Goal: Task Accomplishment & Management: Complete application form

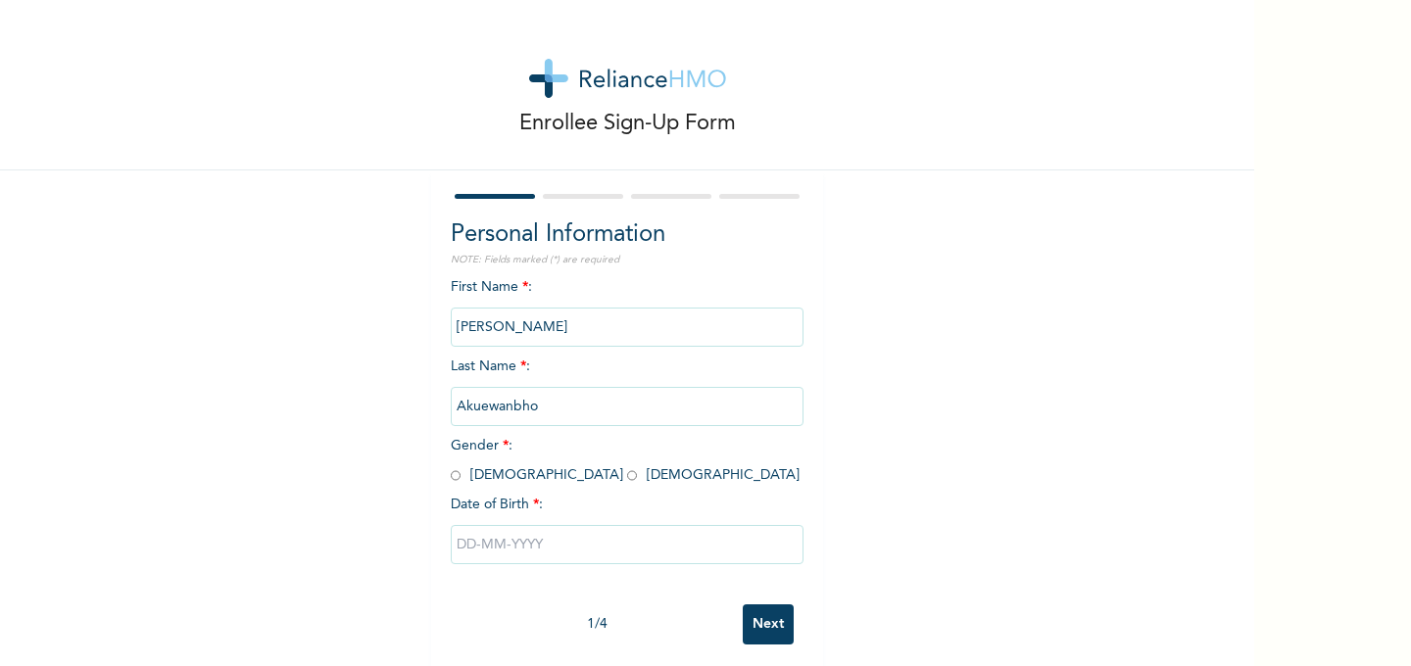
click at [569, 415] on input "Akuewanbho" at bounding box center [627, 406] width 353 height 39
click at [552, 410] on input "Akuewanbho" at bounding box center [627, 406] width 353 height 39
click at [454, 480] on input "radio" at bounding box center [456, 476] width 10 height 19
radio input "true"
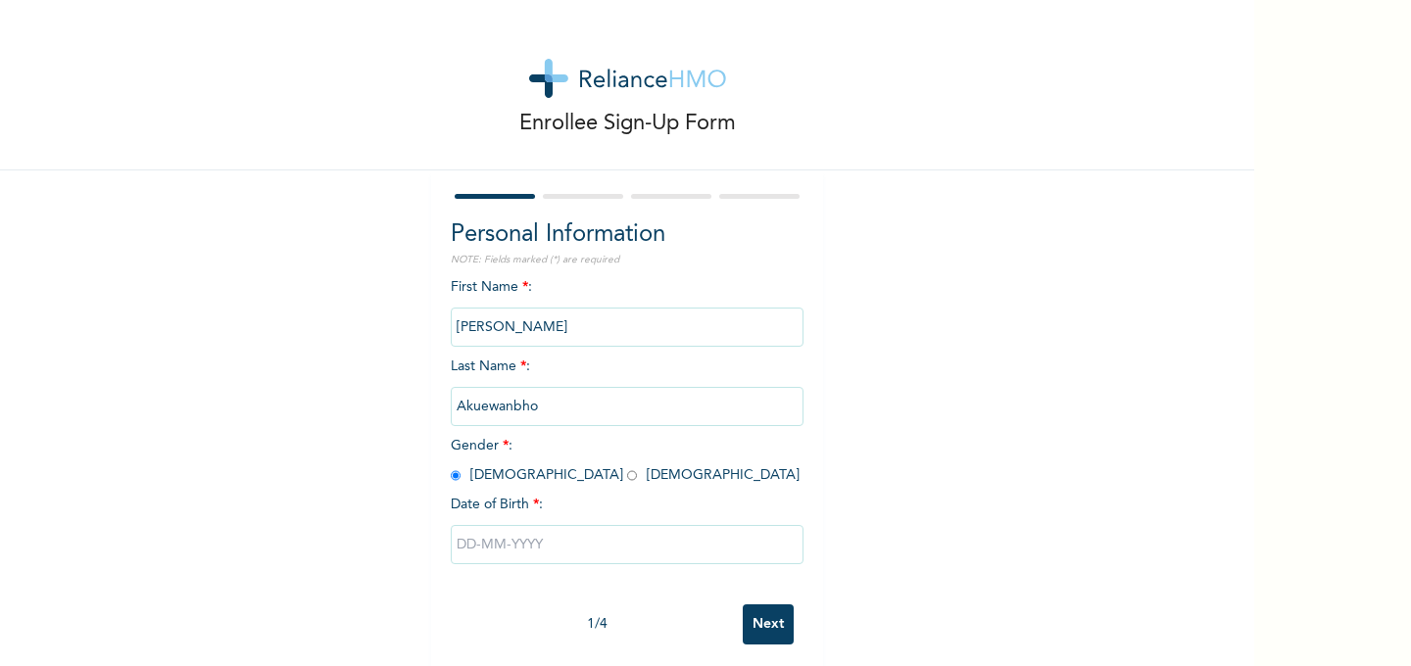
click at [555, 549] on input "text" at bounding box center [627, 544] width 353 height 39
select select "8"
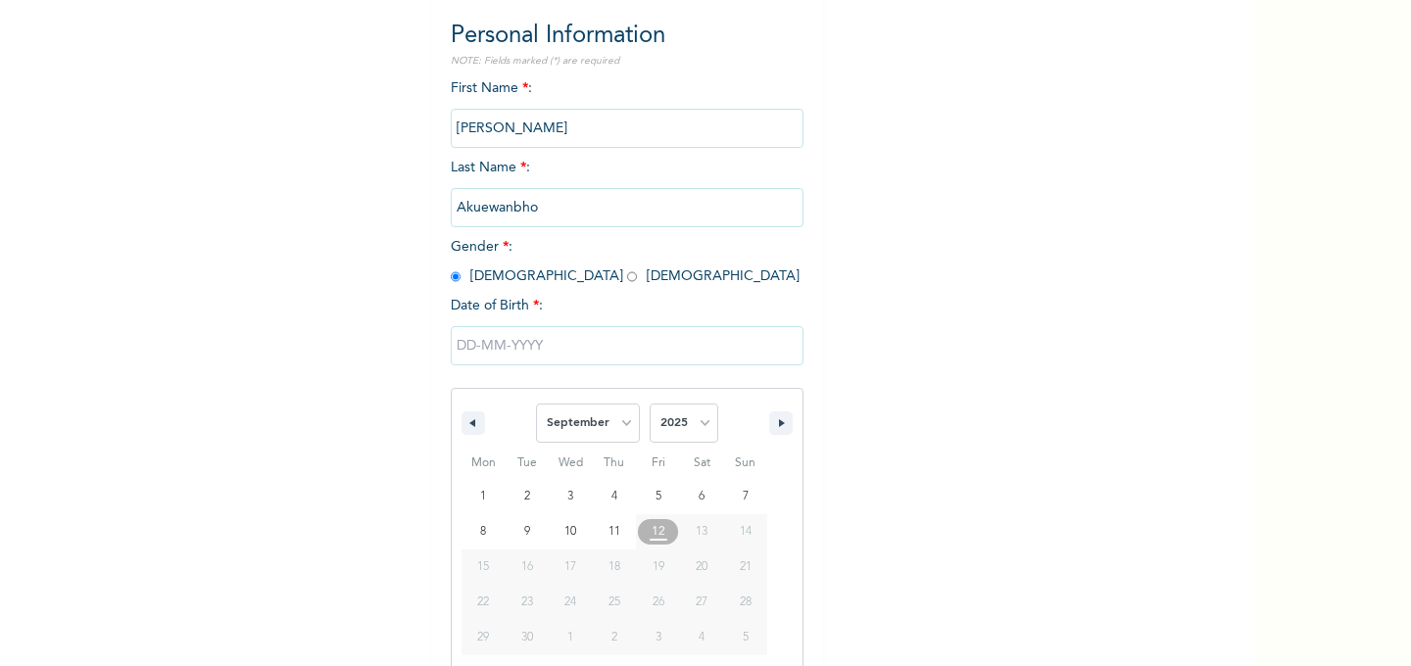
scroll to position [209, 0]
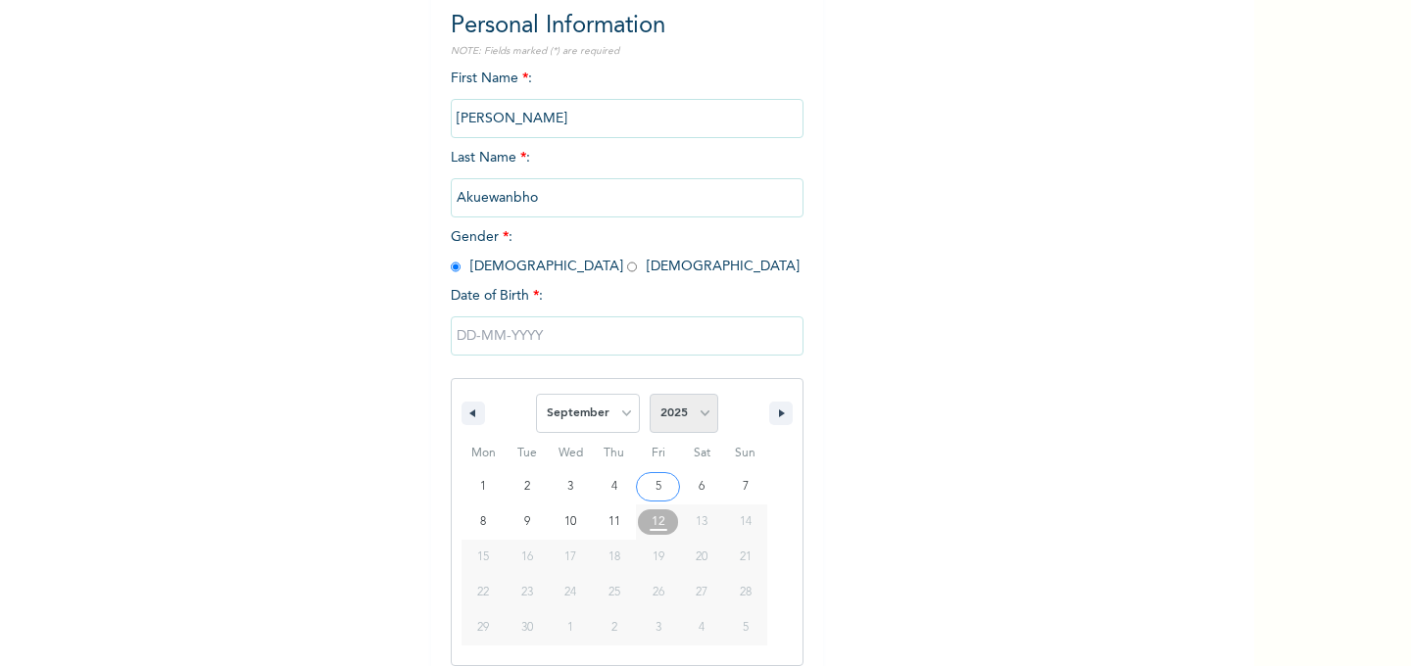
click at [703, 416] on select "2025 2024 2023 2022 2021 2020 2019 2018 2017 2016 2015 2014 2013 2012 2011 2010…" at bounding box center [684, 413] width 69 height 39
select select "1988"
click at [650, 394] on select "2025 2024 2023 2022 2021 2020 2019 2018 2017 2016 2015 2014 2013 2012 2011 2010…" at bounding box center [684, 413] width 69 height 39
click at [623, 414] on select "January February March April May June July August September October November De…" at bounding box center [588, 413] width 104 height 39
select select "10"
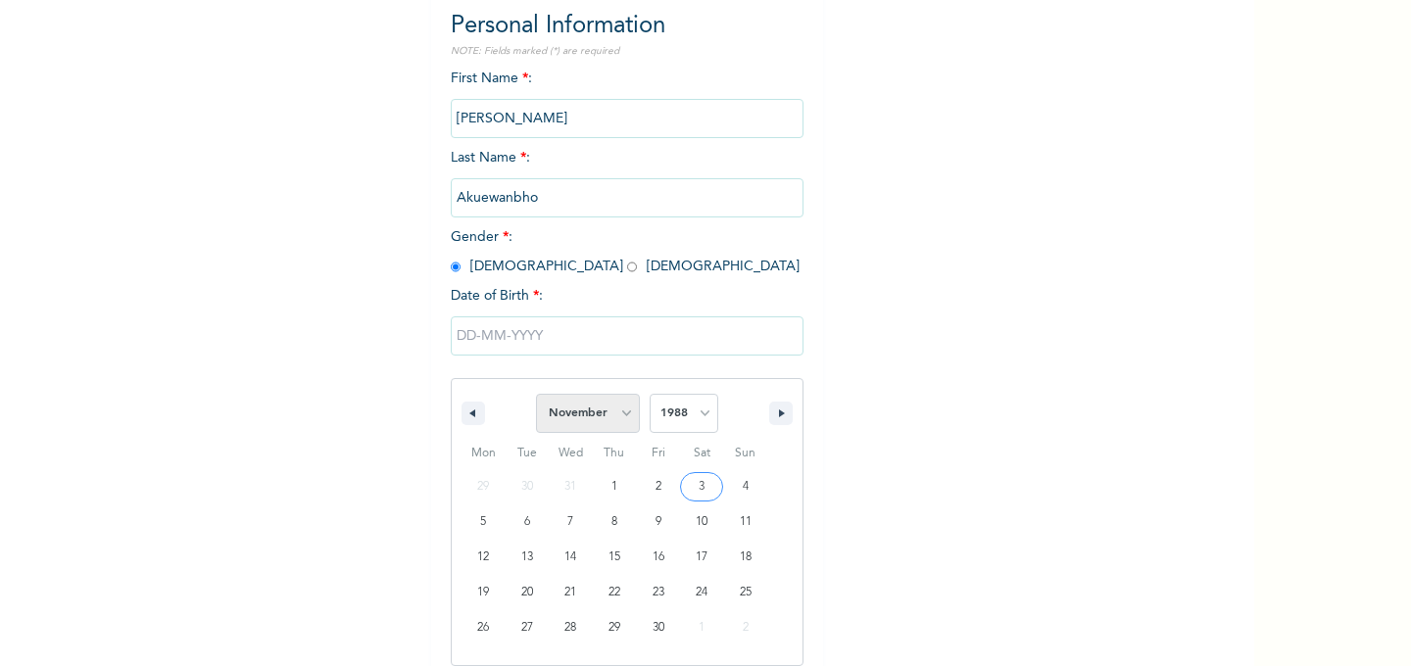
click at [537, 394] on select "January February March April May June July August September October November De…" at bounding box center [588, 413] width 104 height 39
type input "[DATE]"
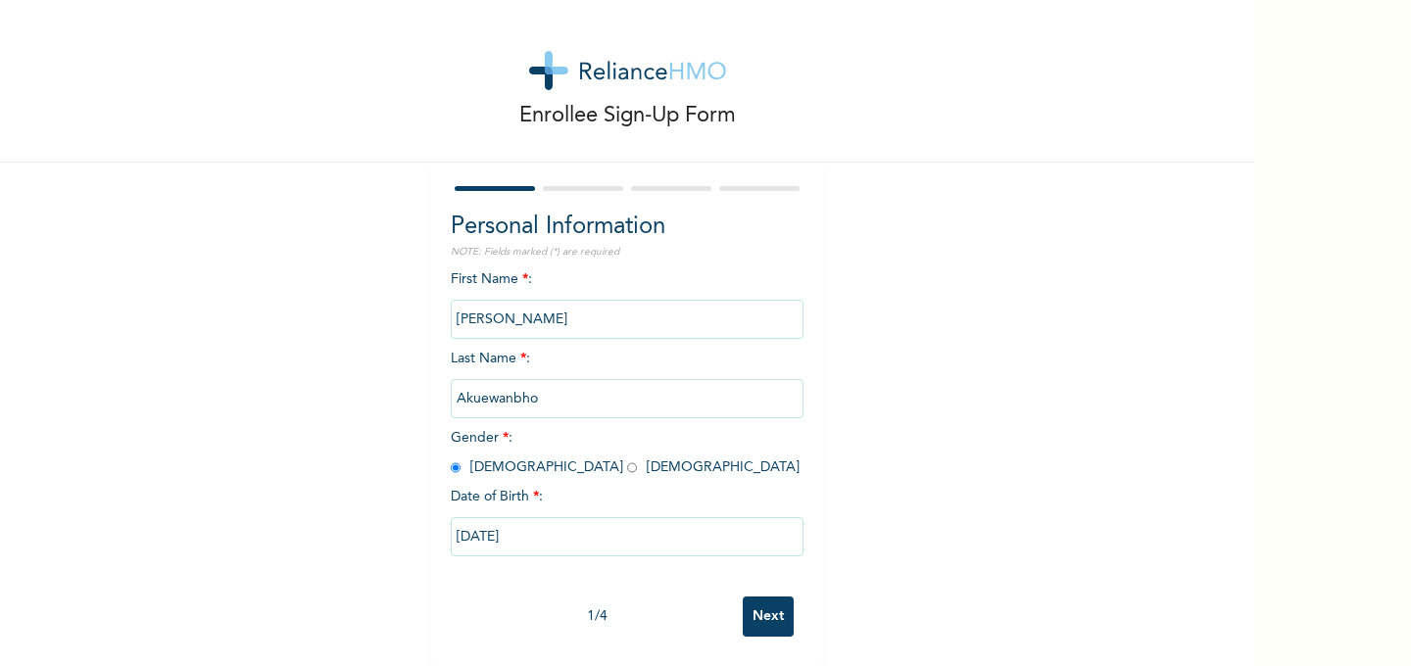
click at [583, 316] on input "[PERSON_NAME]" at bounding box center [627, 319] width 353 height 39
click at [586, 401] on input "Akuewanbho" at bounding box center [627, 398] width 353 height 39
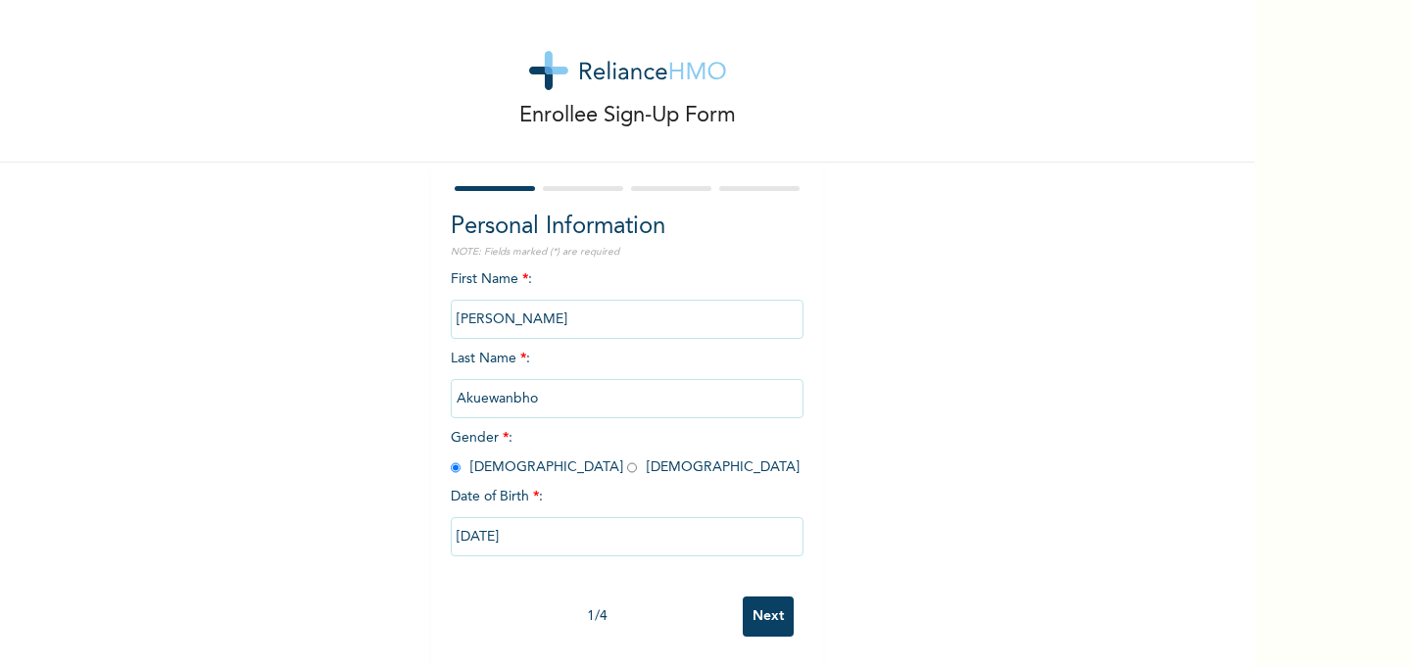
click at [987, 416] on div "Enrollee Sign-Up Form Personal Information NOTE: Fields marked (*) are required…" at bounding box center [627, 329] width 1255 height 674
click at [774, 618] on input "Next" at bounding box center [768, 617] width 51 height 40
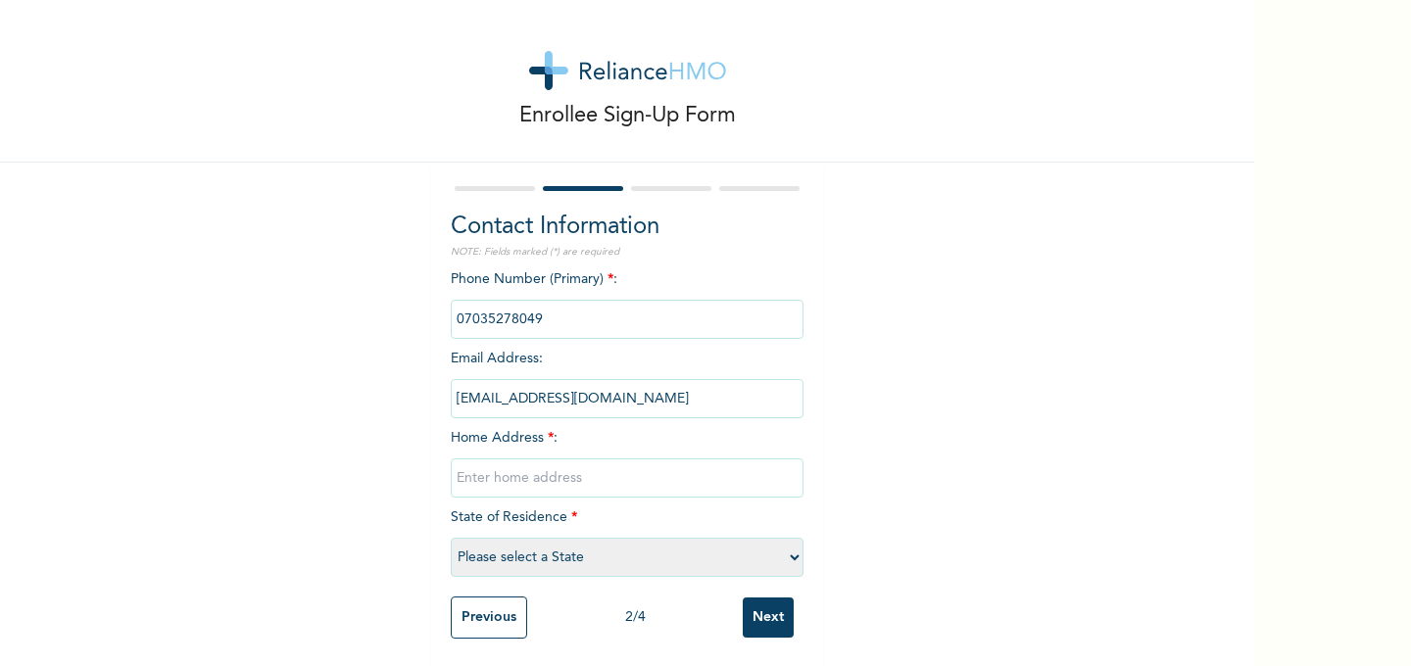
scroll to position [11, 0]
click at [568, 318] on input "phone" at bounding box center [627, 317] width 353 height 39
click at [572, 318] on input "phone" at bounding box center [627, 317] width 353 height 39
click at [563, 474] on input "text" at bounding box center [627, 476] width 353 height 39
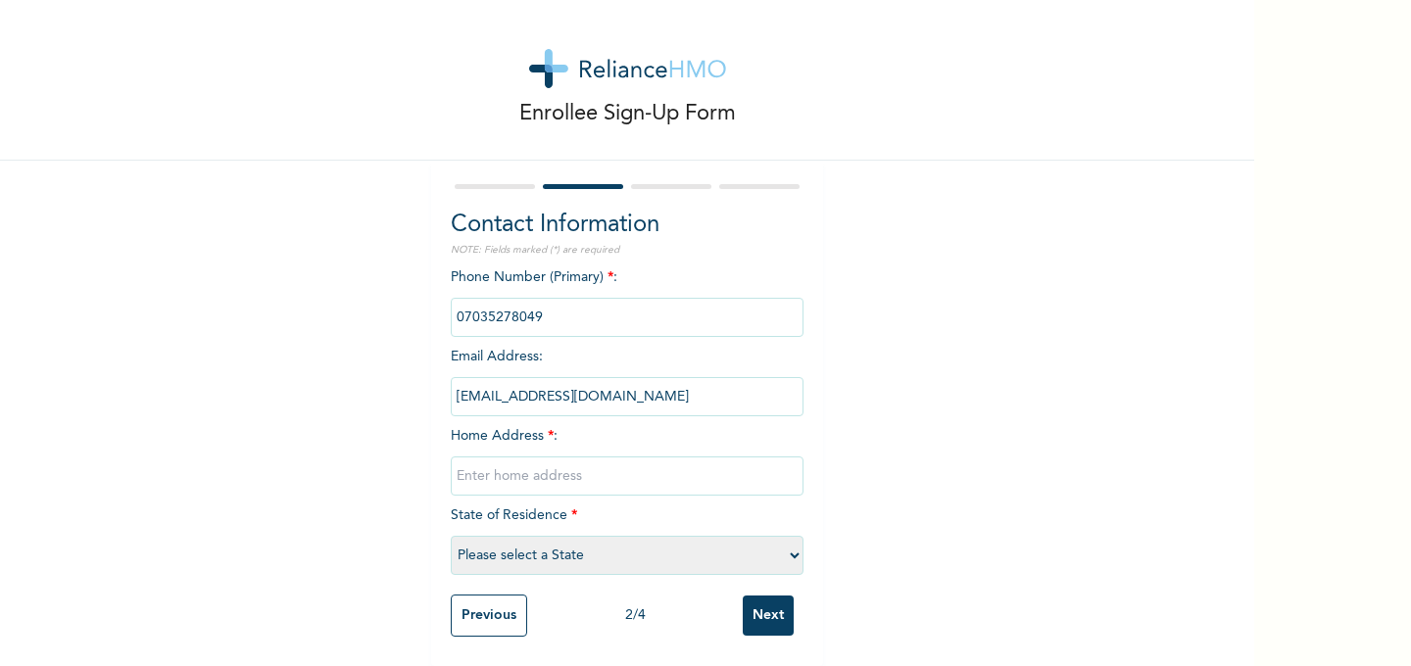
click at [706, 477] on input "text" at bounding box center [627, 476] width 353 height 39
click at [671, 471] on input "text" at bounding box center [627, 476] width 353 height 39
click at [708, 470] on input "[STREET_ADDRESS][PERSON_NAME]" at bounding box center [627, 476] width 353 height 39
type input "12, [PERSON_NAME][GEOGRAPHIC_DATA], [GEOGRAPHIC_DATA], By Zamba Bus-stop"
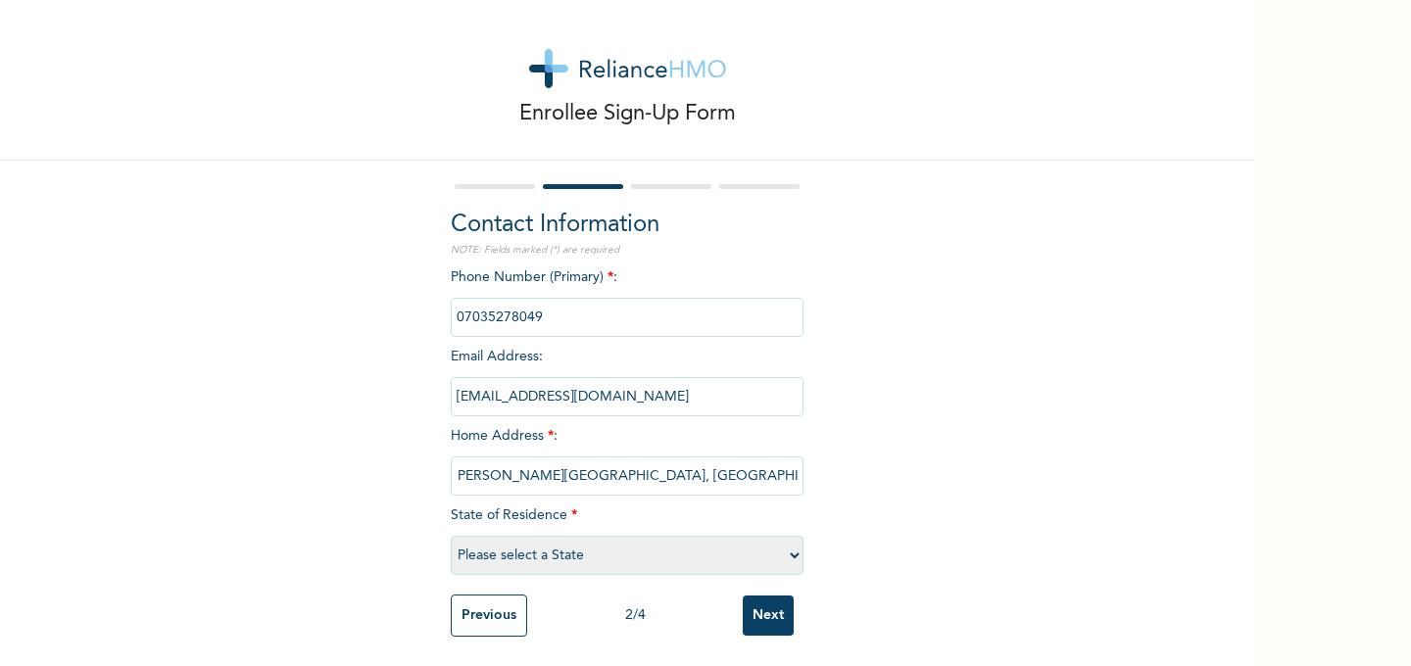
click at [792, 553] on select "Please select a State [PERSON_NAME] (FCT) [PERSON_NAME] Ibom [GEOGRAPHIC_DATA] …" at bounding box center [627, 555] width 353 height 39
select select "25"
click at [451, 536] on select "Please select a State [PERSON_NAME] (FCT) [PERSON_NAME] Ibom [GEOGRAPHIC_DATA] …" at bounding box center [627, 555] width 353 height 39
click at [799, 476] on input "12, [PERSON_NAME][GEOGRAPHIC_DATA], [GEOGRAPHIC_DATA], By Zamba Bus-stop" at bounding box center [627, 476] width 353 height 39
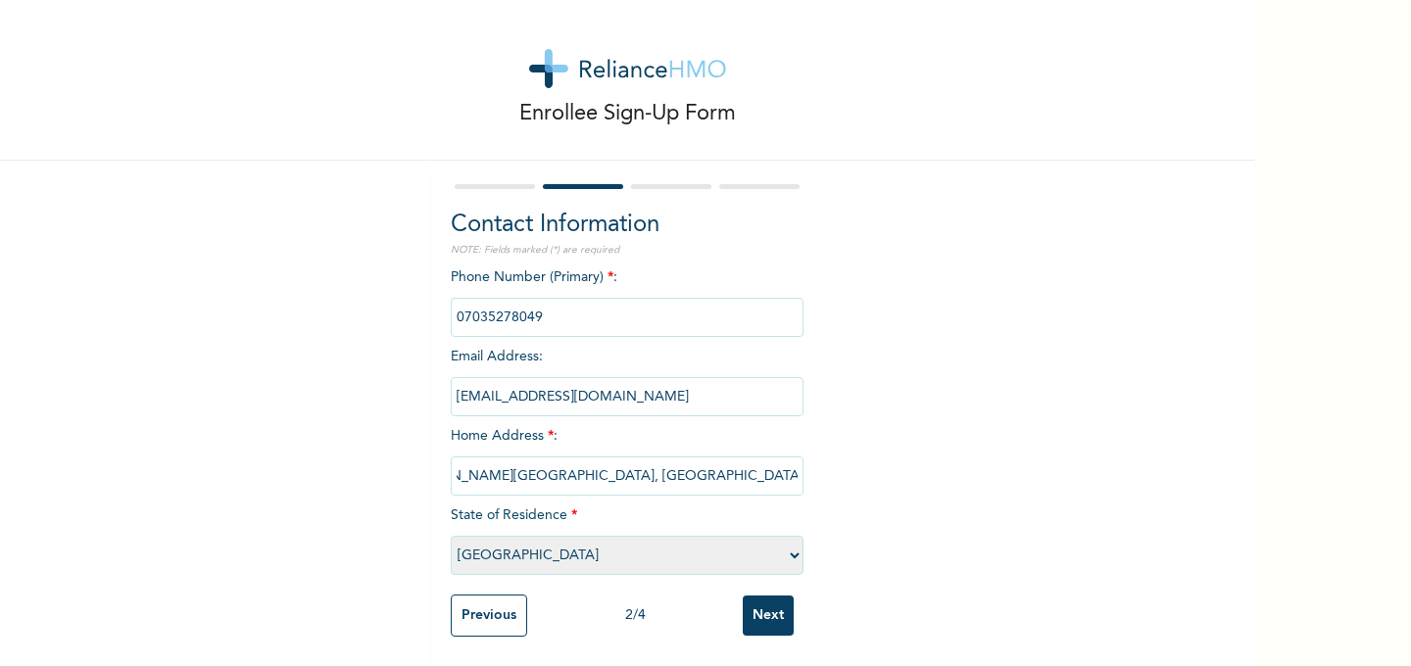
scroll to position [0, 84]
type input "12, [PERSON_NAME][GEOGRAPHIC_DATA], [GEOGRAPHIC_DATA], By Zamba Bus-stop, [GEOG…"
click at [771, 612] on input "Next" at bounding box center [768, 616] width 51 height 40
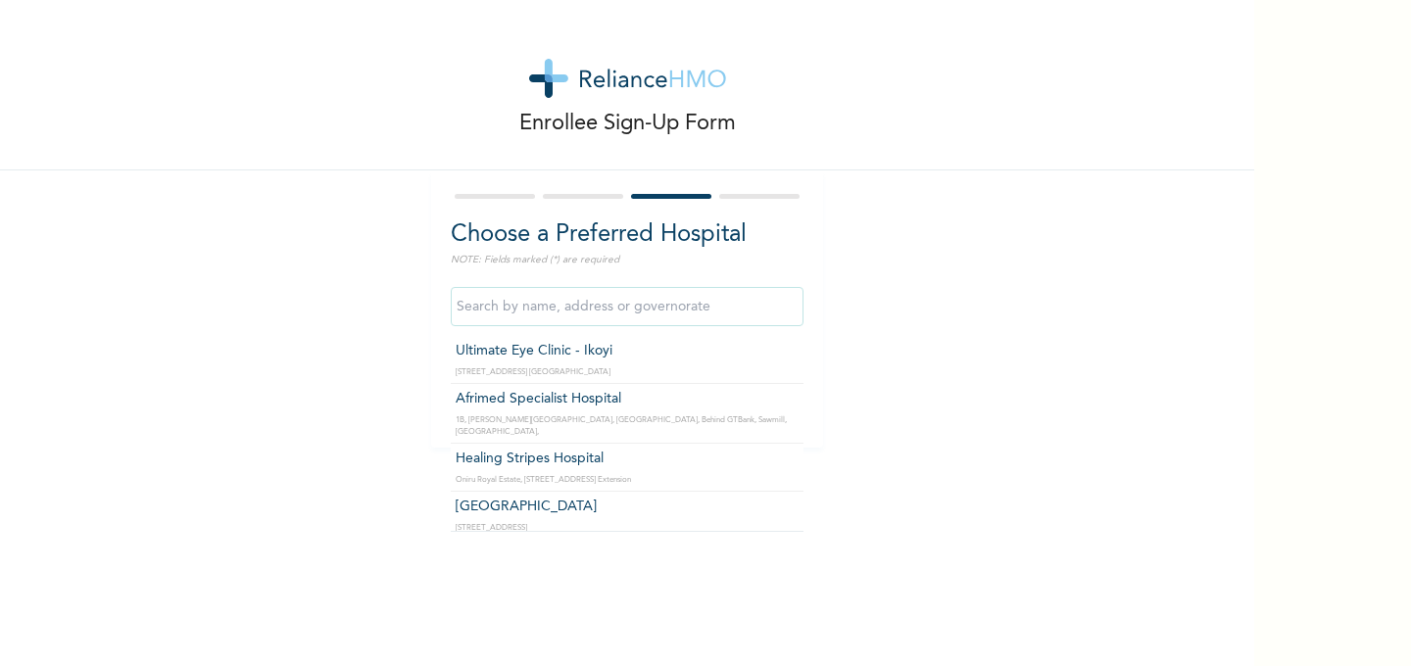
click at [582, 306] on input "text" at bounding box center [627, 306] width 353 height 39
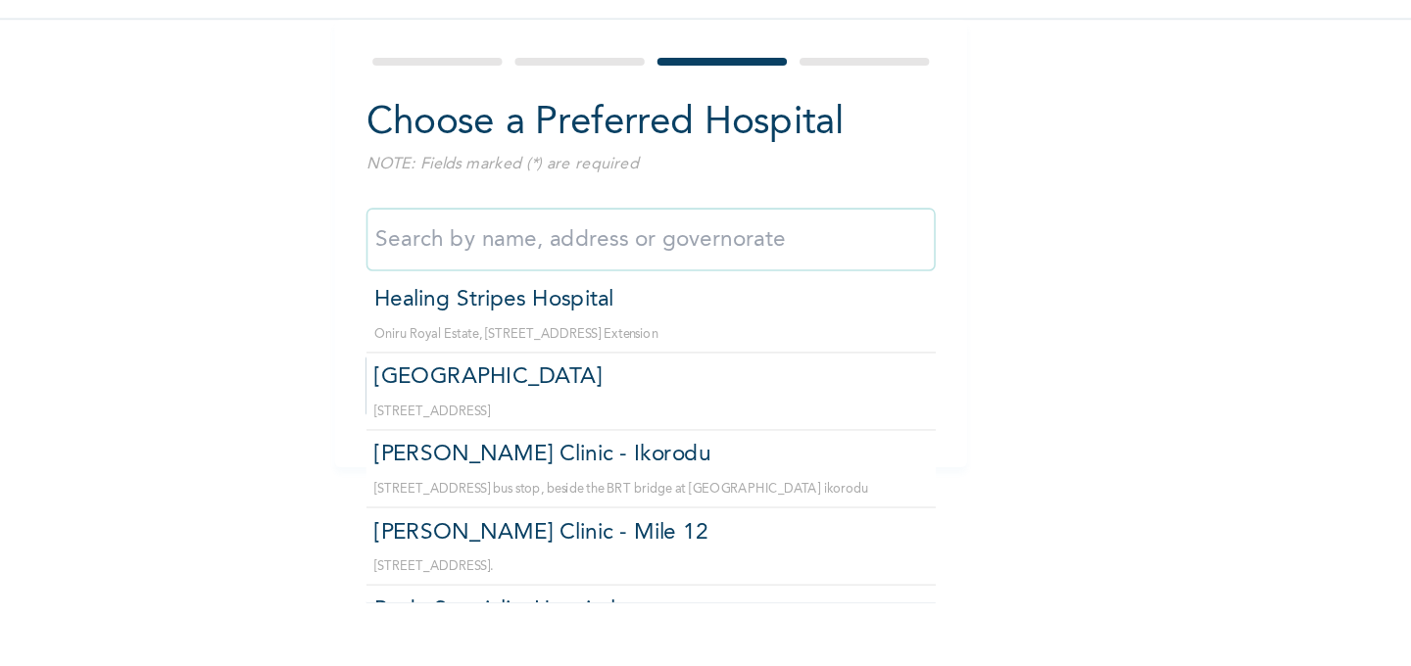
scroll to position [111, 0]
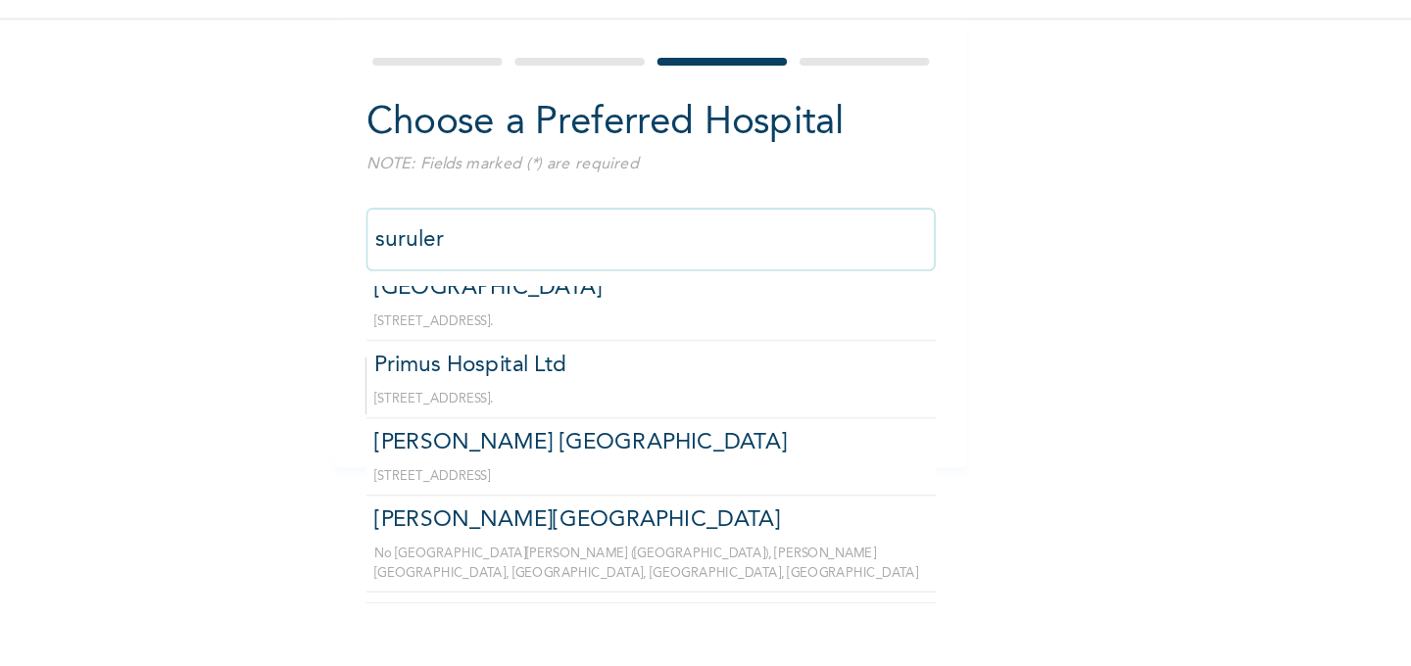
type input "surulere"
click input "Next" at bounding box center [768, 397] width 51 height 40
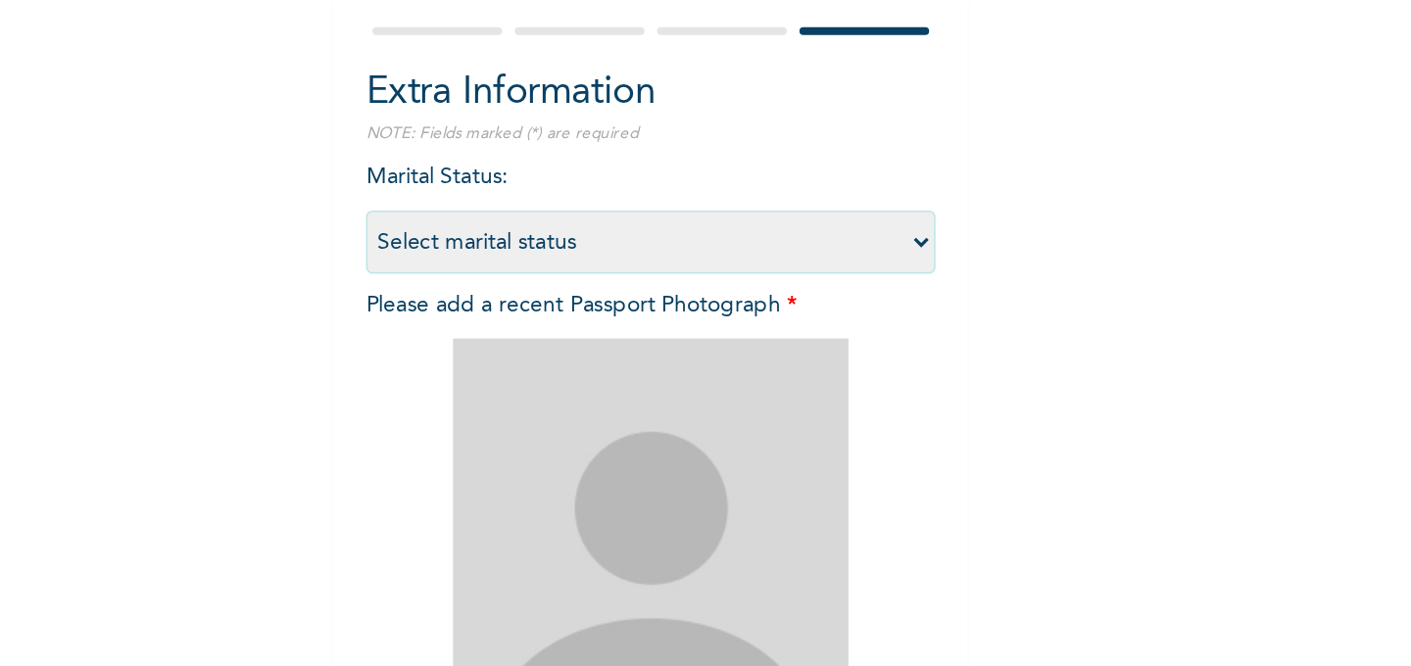
scroll to position [0, 0]
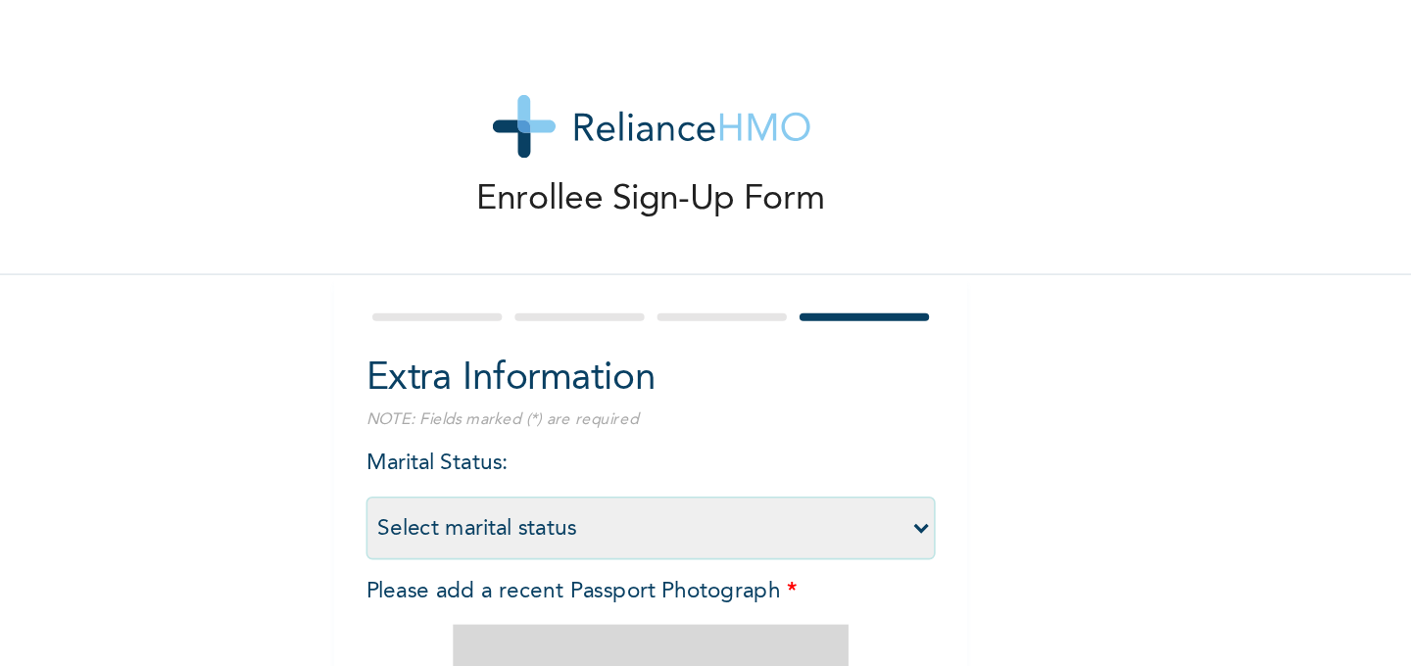
click at [670, 193] on div at bounding box center [627, 196] width 353 height 13
click at [670, 196] on div at bounding box center [671, 196] width 80 height 5
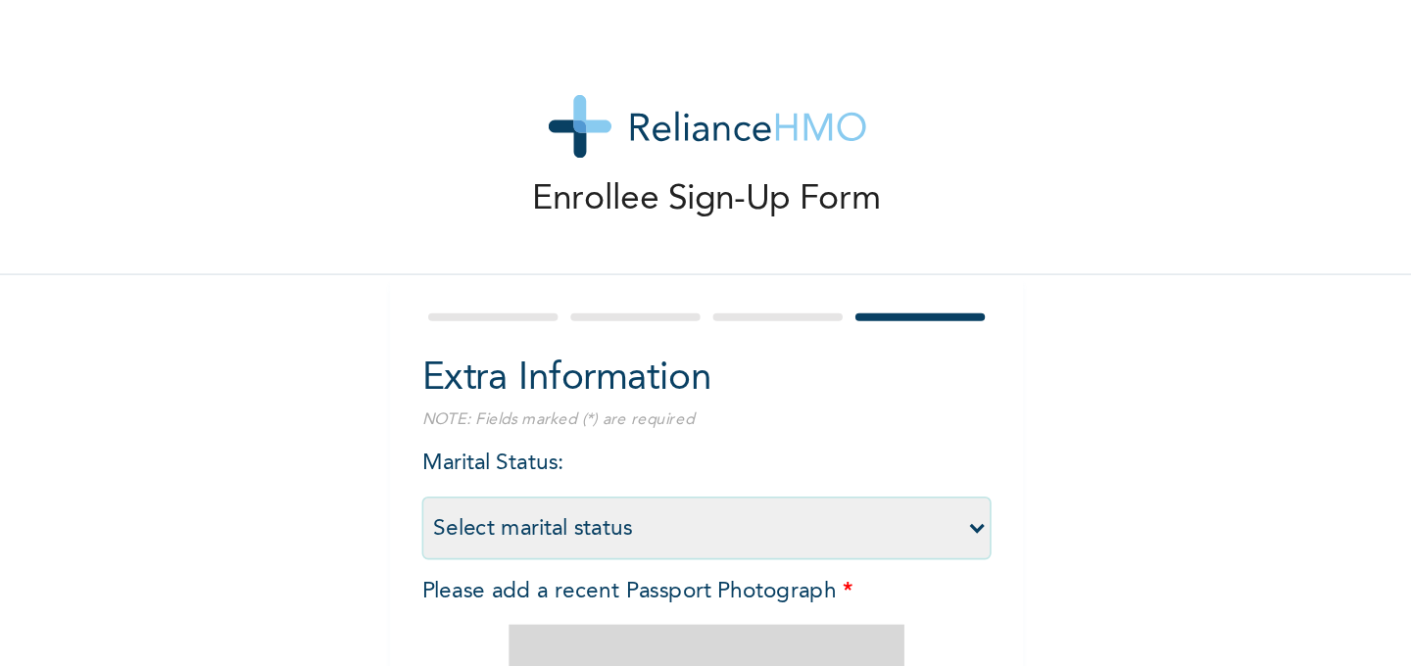
click at [648, 196] on div at bounding box center [671, 196] width 80 height 5
click at [596, 200] on div at bounding box center [627, 196] width 353 height 13
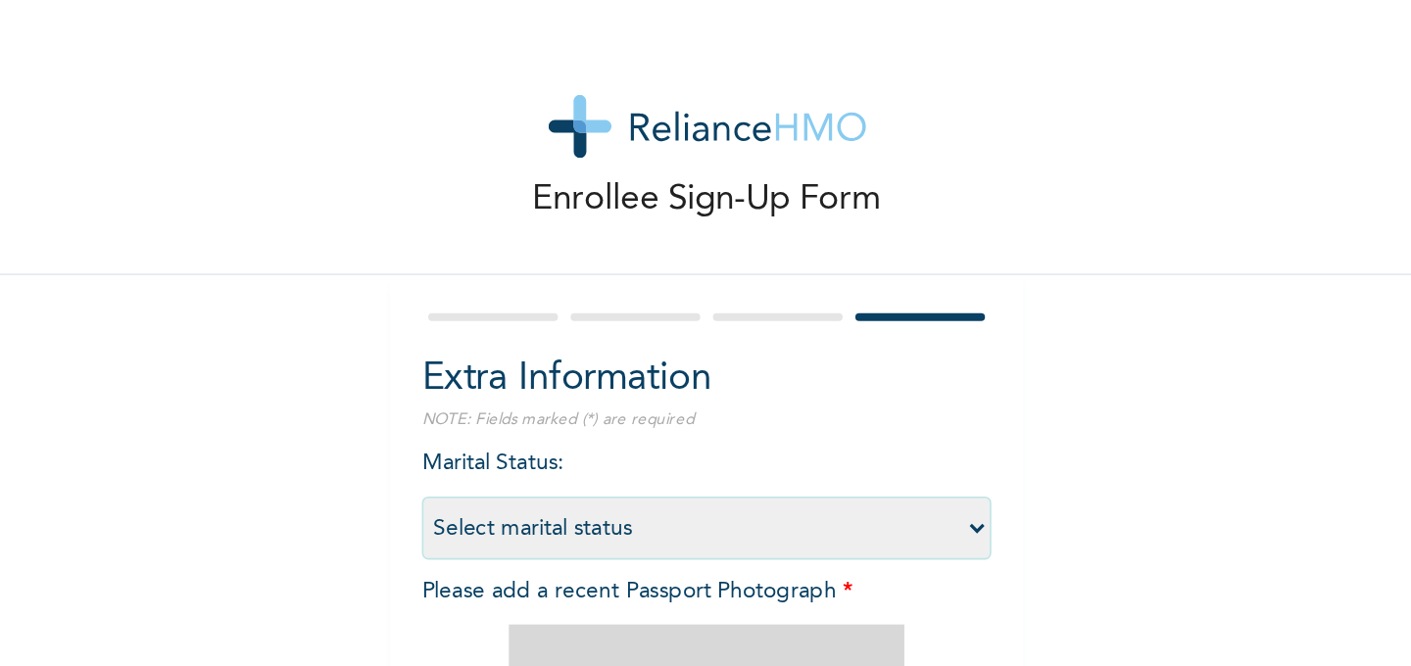
click at [596, 200] on div at bounding box center [627, 196] width 353 height 13
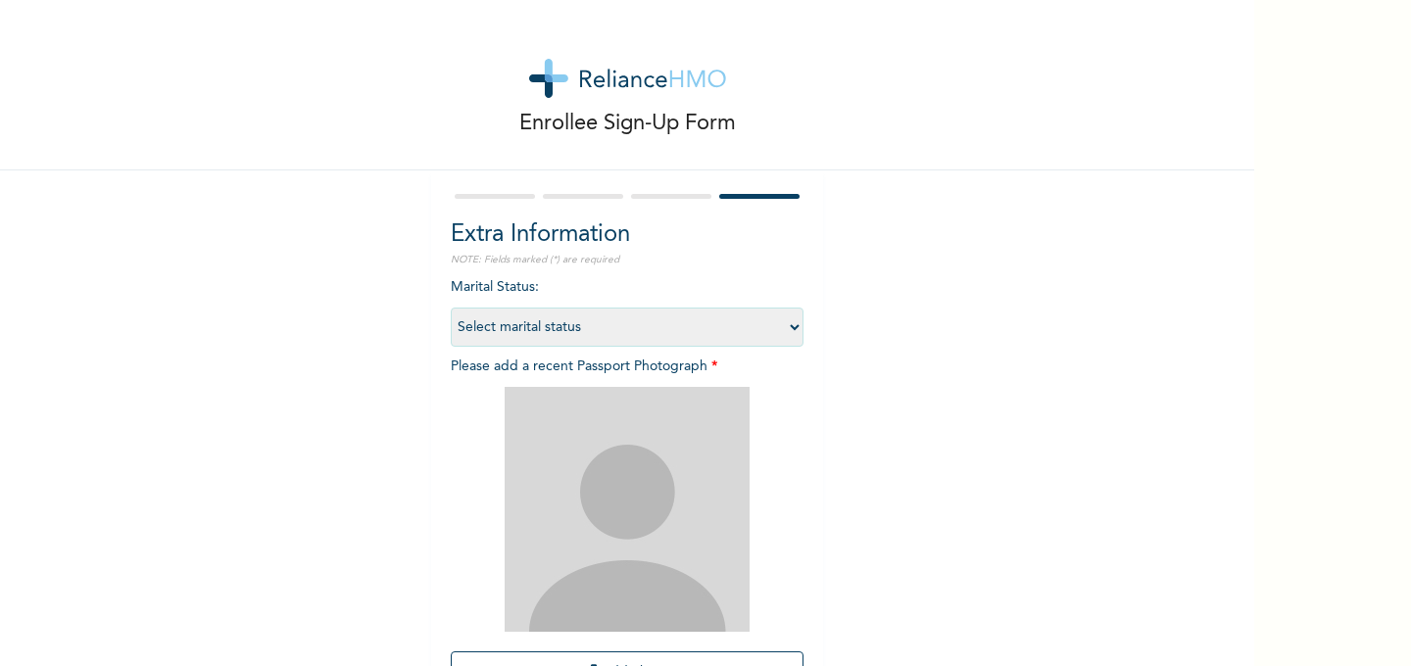
click at [663, 325] on select "Select marital status [DEMOGRAPHIC_DATA] Married [DEMOGRAPHIC_DATA] Widow/[DEMO…" at bounding box center [627, 327] width 353 height 39
click at [451, 308] on select "Select marital status [DEMOGRAPHIC_DATA] Married [DEMOGRAPHIC_DATA] Widow/[DEMO…" at bounding box center [627, 327] width 353 height 39
drag, startPoint x: 893, startPoint y: 264, endPoint x: 911, endPoint y: 264, distance: 18.6
click at [911, 264] on div "Enrollee Sign-Up Form Extra Information NOTE: Fields marked (*) are required Ma…" at bounding box center [627, 422] width 1255 height 844
click at [667, 198] on div at bounding box center [671, 196] width 80 height 5
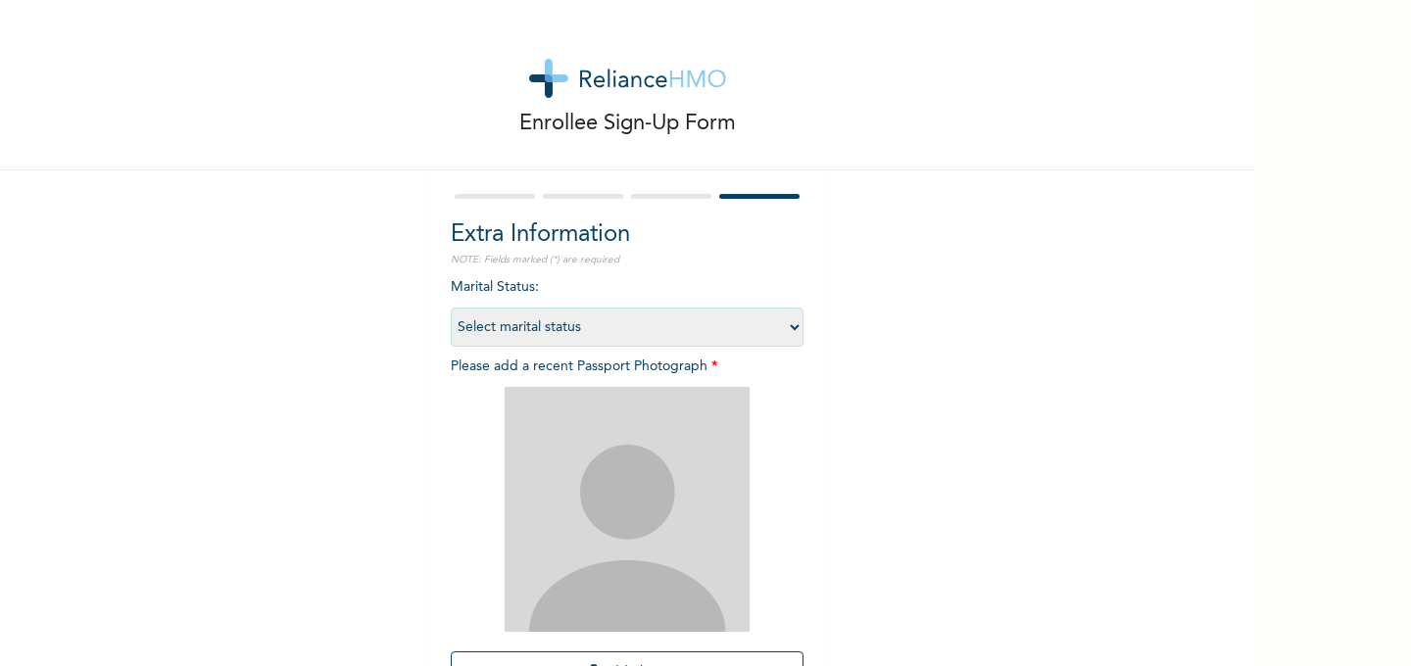
click at [667, 198] on div at bounding box center [671, 196] width 80 height 5
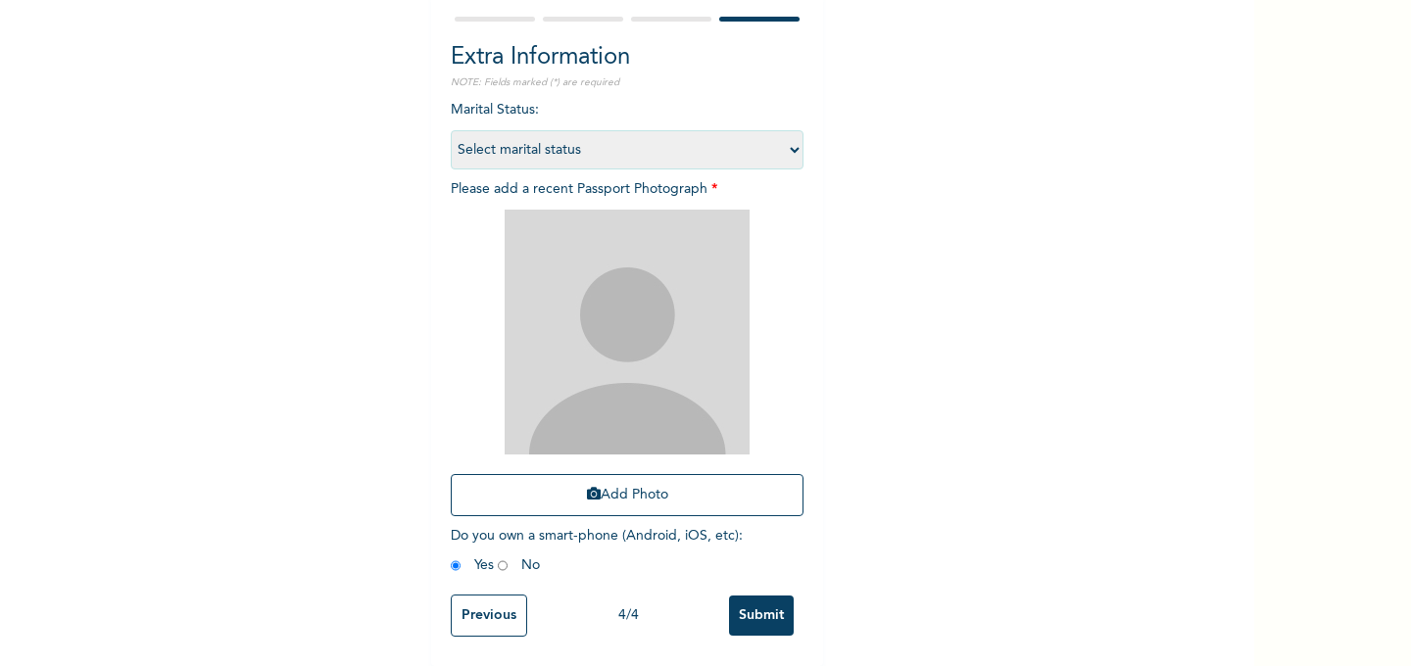
click at [502, 621] on input "Previous" at bounding box center [489, 616] width 76 height 42
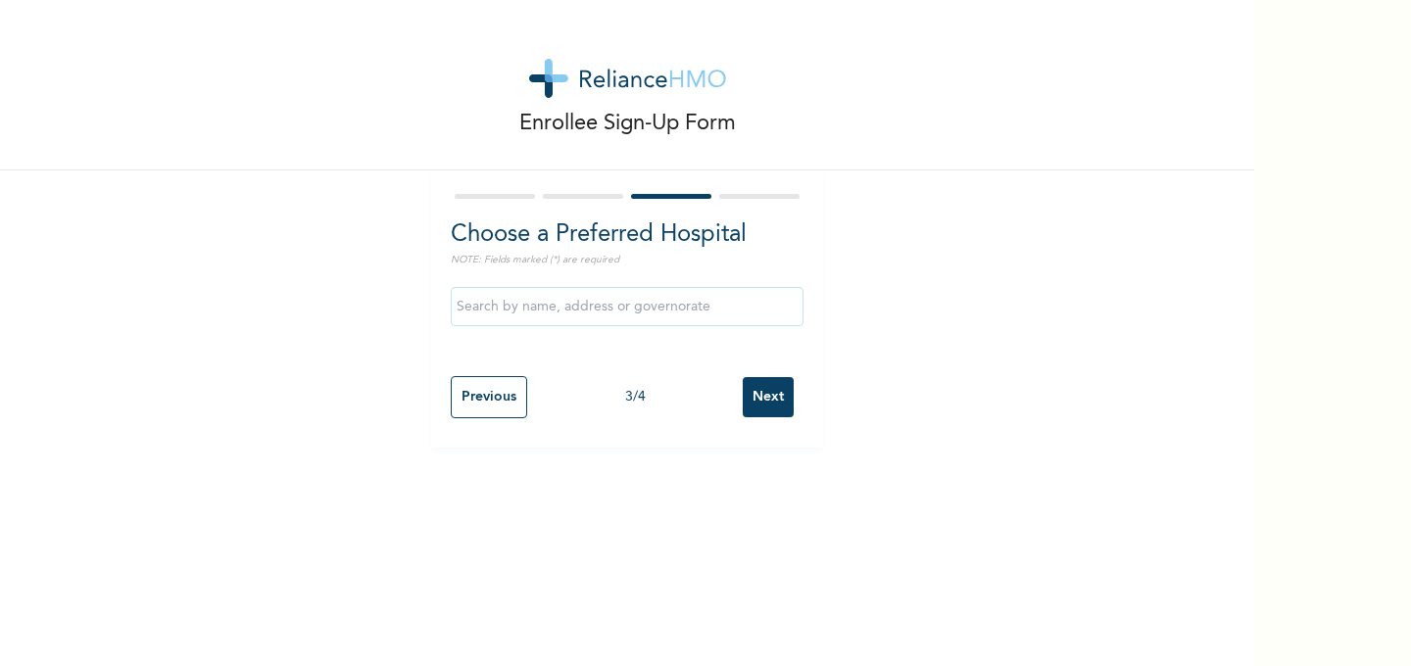
click at [639, 310] on input "text" at bounding box center [627, 306] width 353 height 39
click at [948, 311] on div "Enrollee Sign-Up Form Choose a Preferred Hospital NOTE: Fields marked (*) are r…" at bounding box center [627, 224] width 1255 height 448
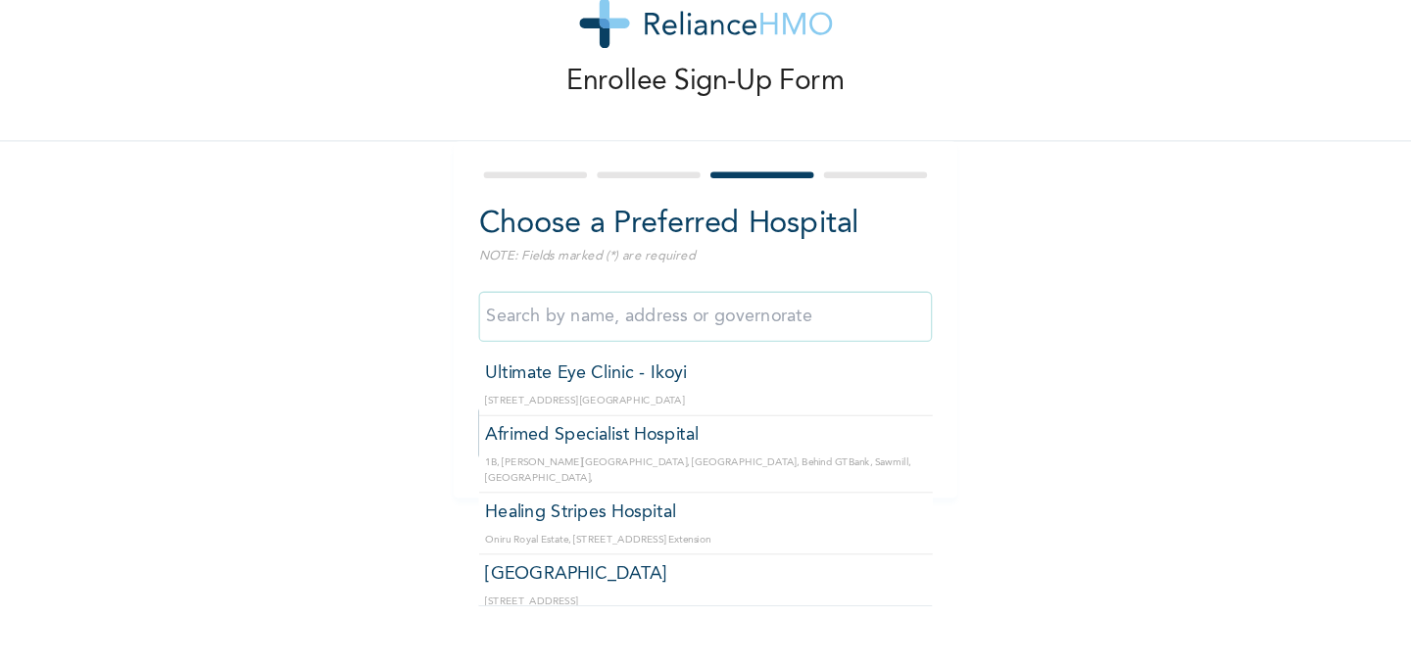
click at [512, 300] on input "text" at bounding box center [627, 306] width 353 height 39
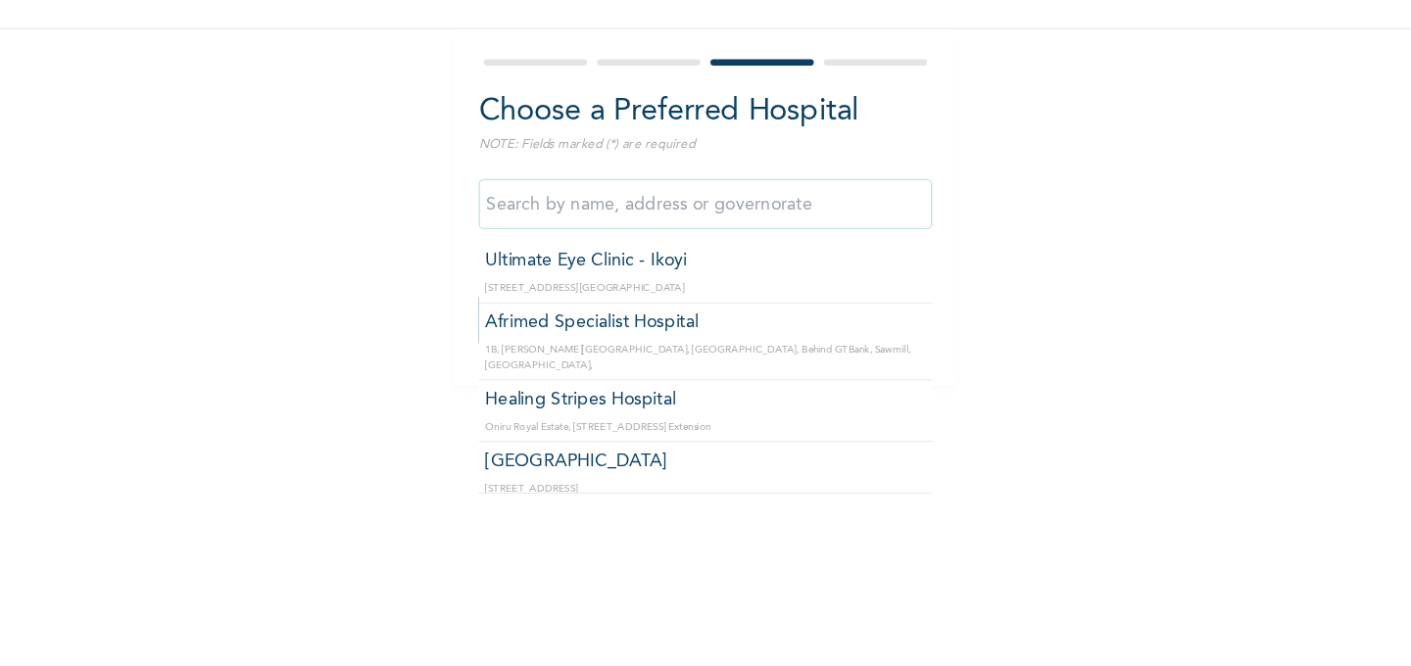
click at [665, 305] on input "text" at bounding box center [627, 306] width 353 height 39
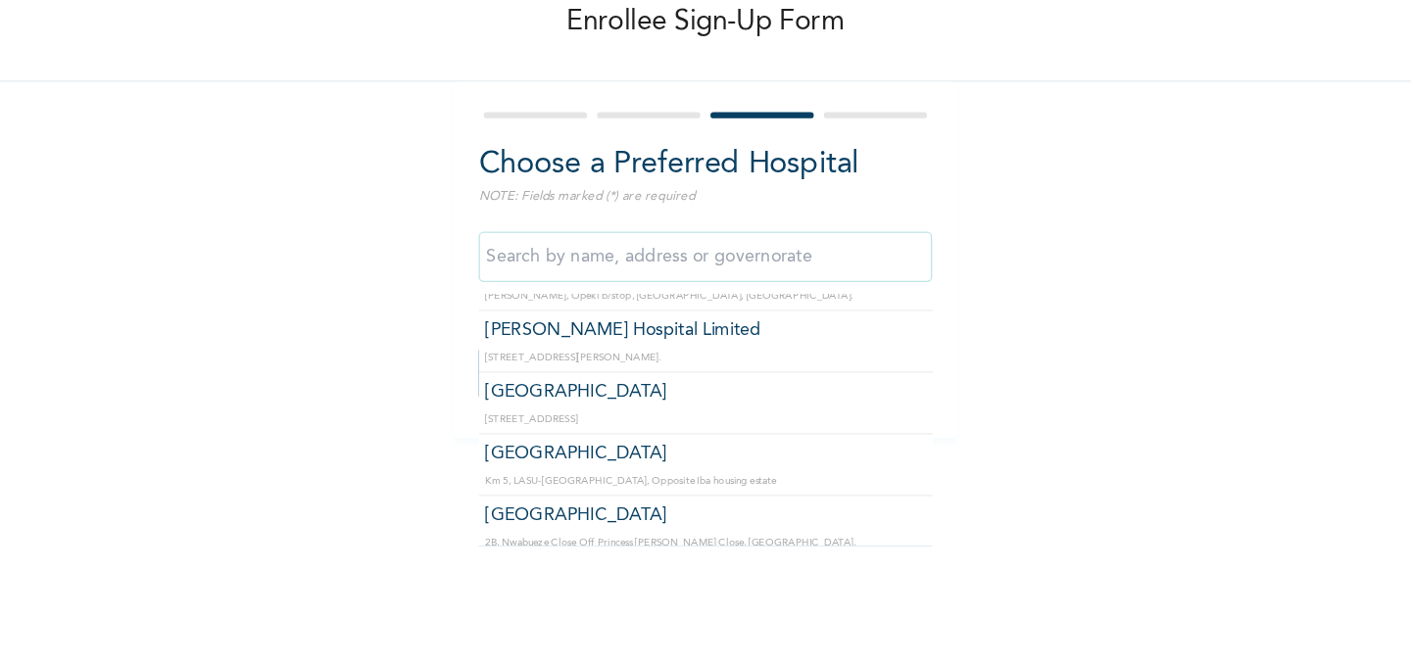
scroll to position [3320, 0]
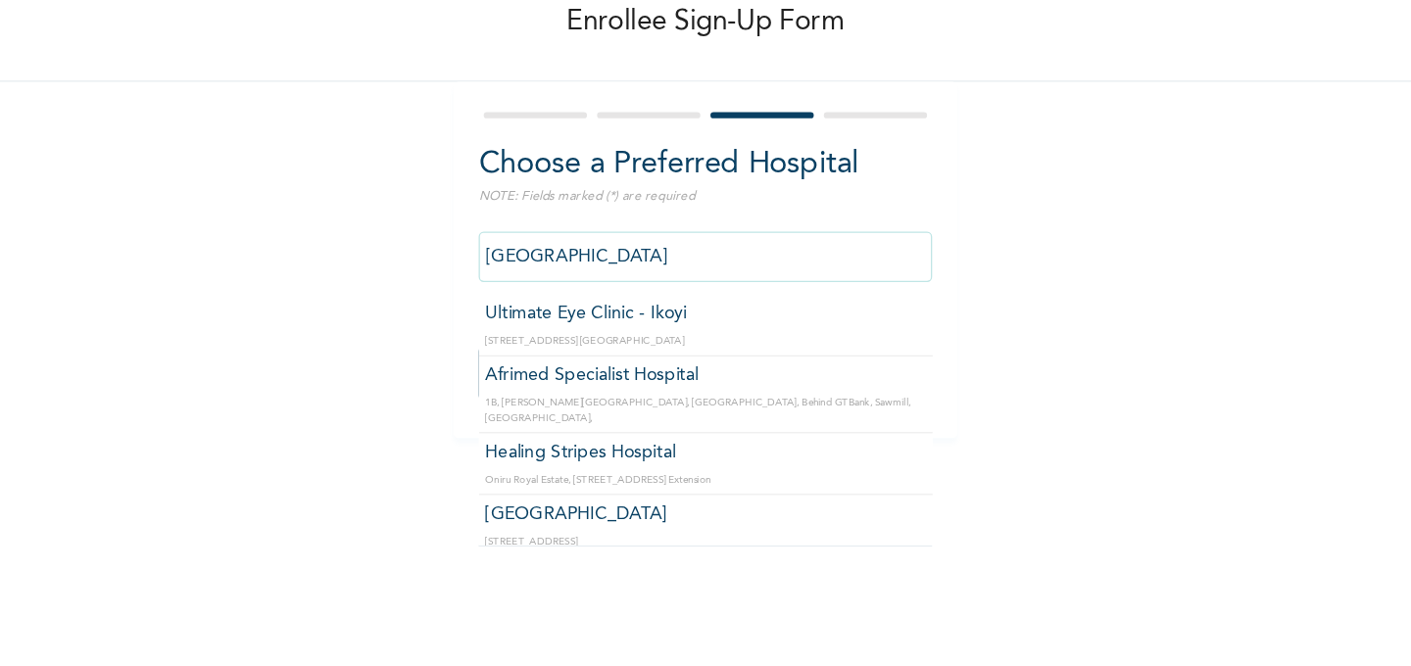
click at [635, 311] on input "[GEOGRAPHIC_DATA]" at bounding box center [627, 306] width 353 height 39
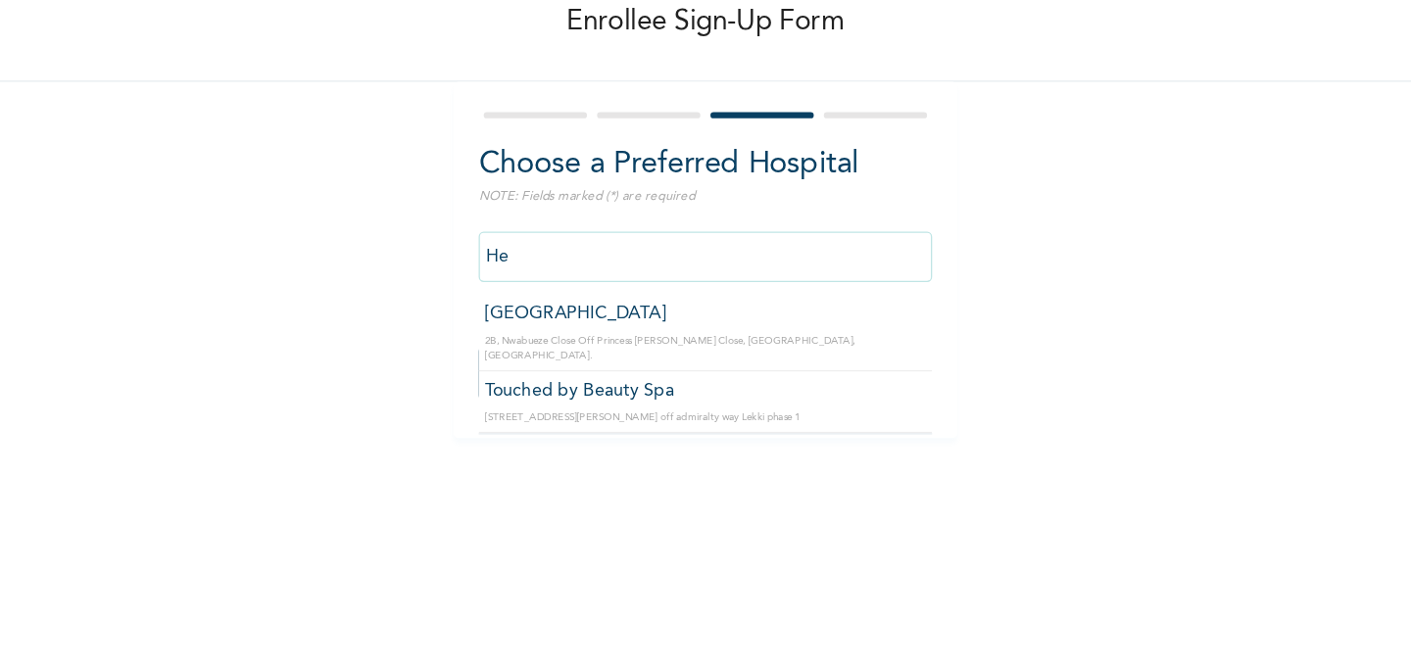
type input "H"
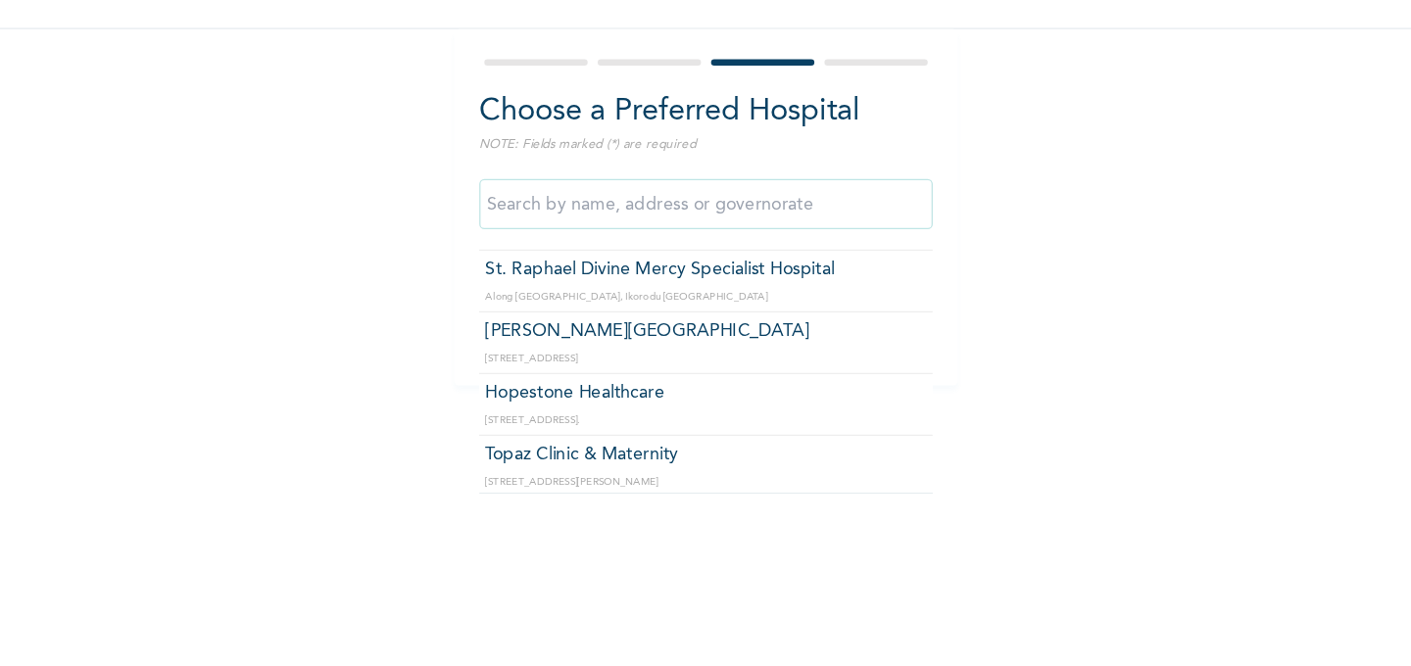
scroll to position [4620, 0]
